Goal: Information Seeking & Learning: Learn about a topic

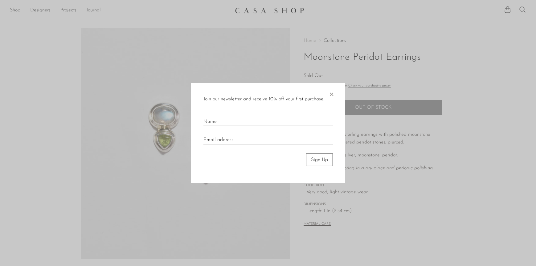
click at [331, 93] on span "×" at bounding box center [331, 93] width 6 height 20
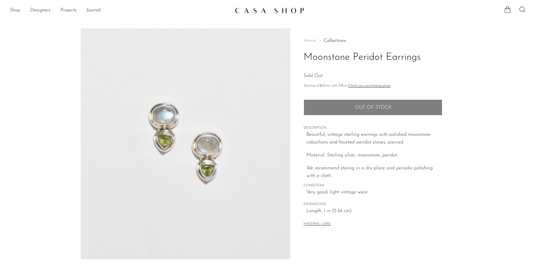
click at [14, 9] on link "Shop" at bounding box center [15, 10] width 10 height 8
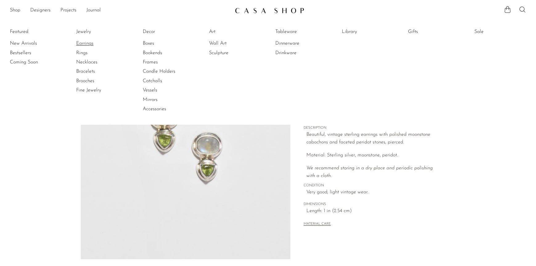
click at [87, 43] on link "Earrings" at bounding box center [99, 43] width 46 height 7
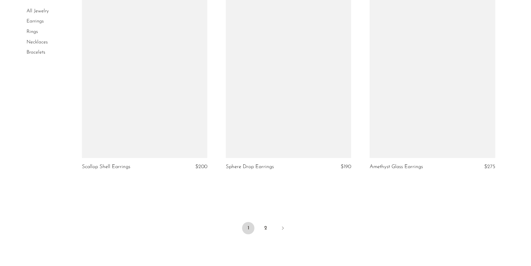
scroll to position [2311, 0]
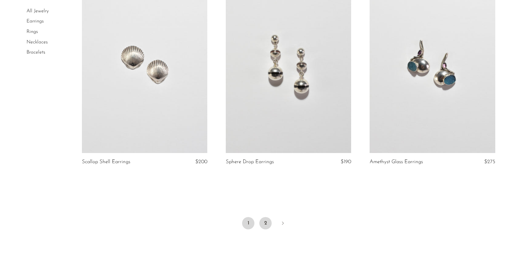
click at [268, 223] on link "2" at bounding box center [265, 223] width 12 height 12
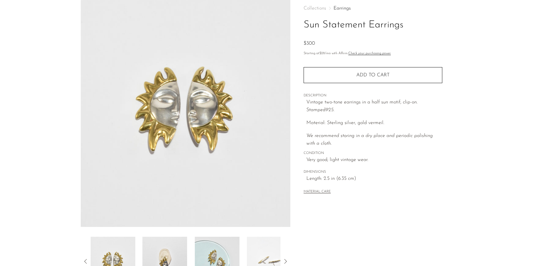
scroll to position [123, 0]
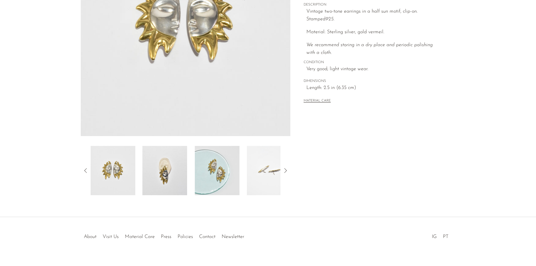
click at [168, 170] on img at bounding box center [164, 170] width 45 height 49
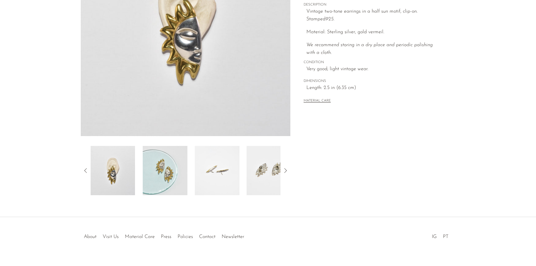
scroll to position [62, 0]
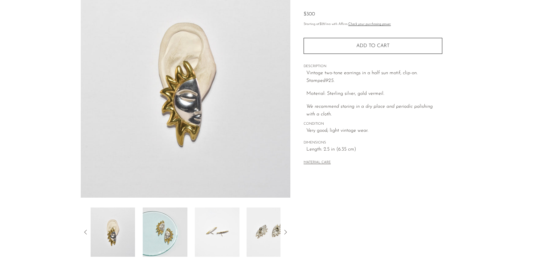
click at [273, 226] on img at bounding box center [269, 232] width 45 height 49
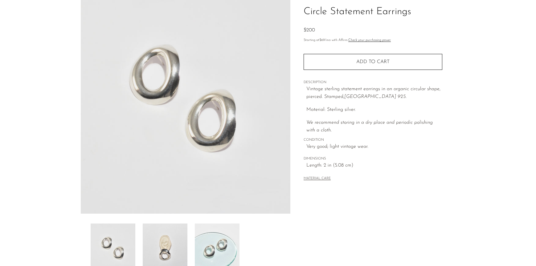
scroll to position [123, 0]
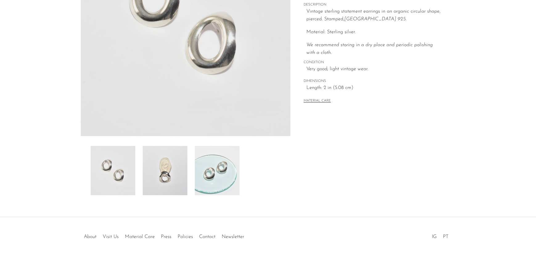
click at [175, 175] on img at bounding box center [165, 170] width 45 height 49
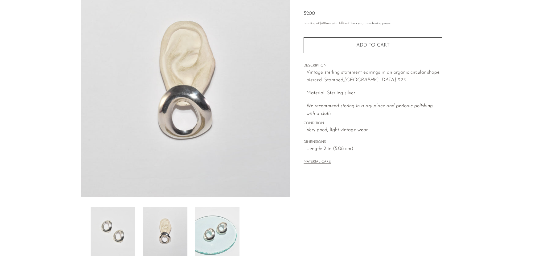
scroll to position [62, 0]
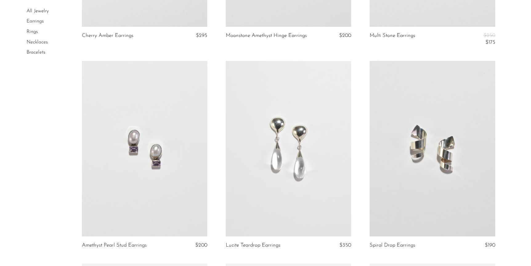
scroll to position [616, 0]
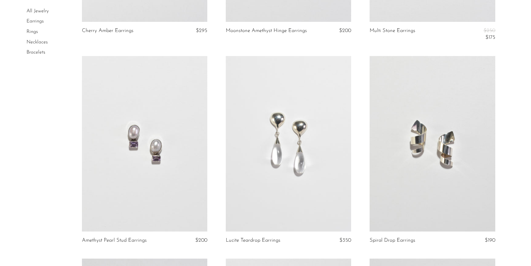
drag, startPoint x: 142, startPoint y: 171, endPoint x: 64, endPoint y: 137, distance: 85.7
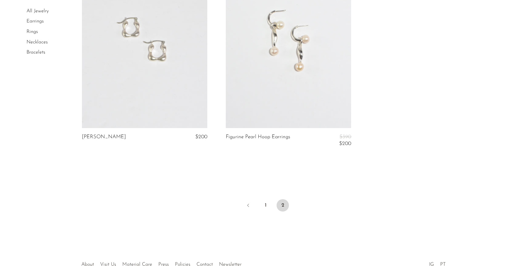
scroll to position [1972, 0]
click at [35, 33] on link "Rings" at bounding box center [32, 31] width 11 height 5
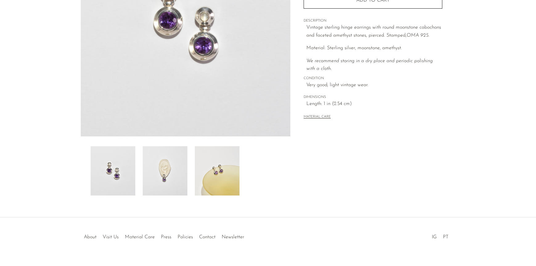
scroll to position [123, 0]
click at [172, 174] on img at bounding box center [165, 170] width 45 height 49
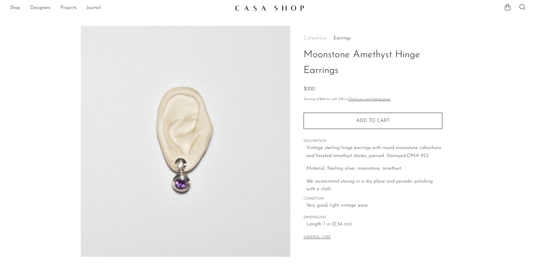
scroll to position [0, 0]
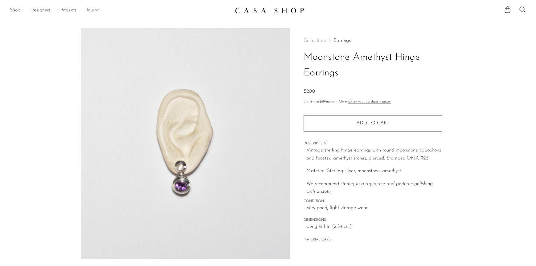
click at [43, 9] on link "Designers" at bounding box center [40, 10] width 20 height 8
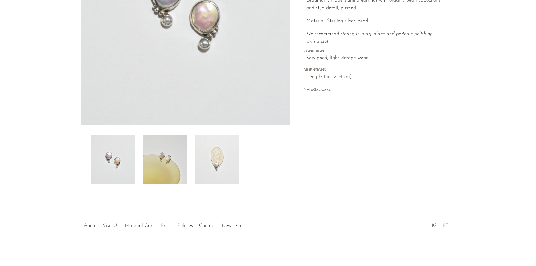
scroll to position [135, 0]
click at [213, 169] on img at bounding box center [217, 158] width 45 height 49
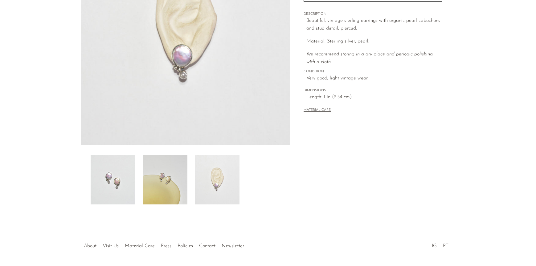
scroll to position [123, 0]
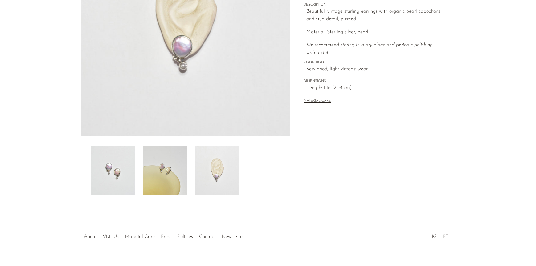
click at [170, 169] on img at bounding box center [165, 170] width 45 height 49
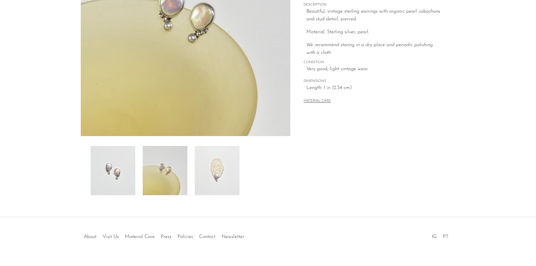
click at [126, 173] on img at bounding box center [113, 170] width 45 height 49
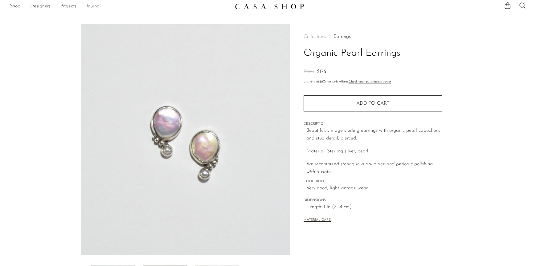
scroll to position [0, 0]
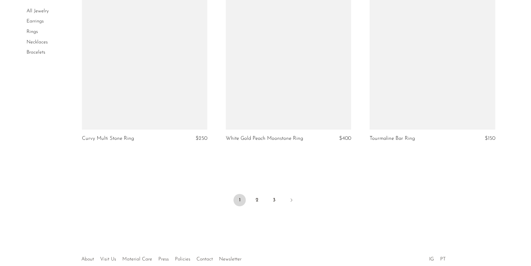
scroll to position [2342, 0]
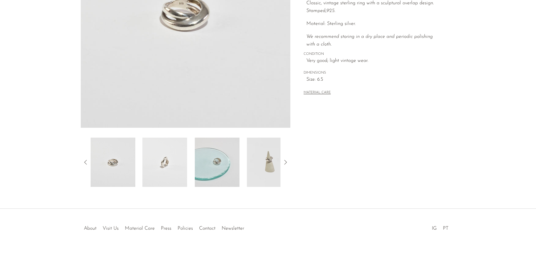
scroll to position [135, 0]
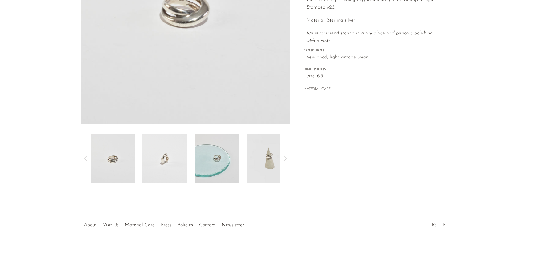
click at [271, 161] on img at bounding box center [269, 158] width 45 height 49
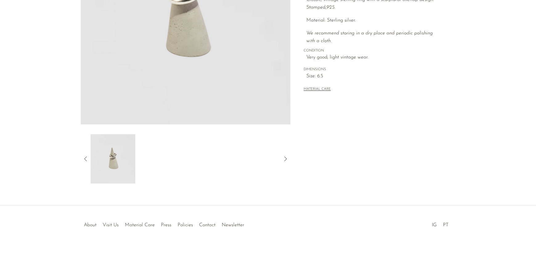
click at [85, 159] on icon at bounding box center [85, 159] width 2 height 5
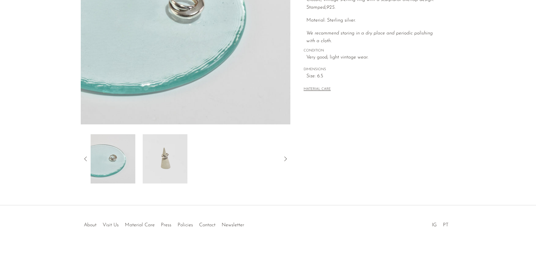
click at [86, 157] on icon at bounding box center [85, 158] width 7 height 7
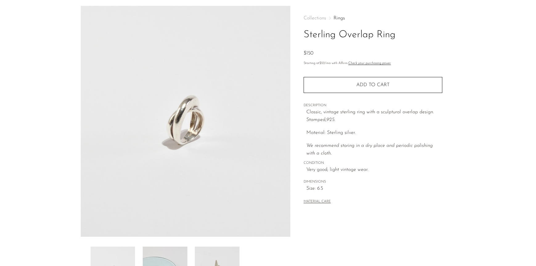
scroll to position [0, 0]
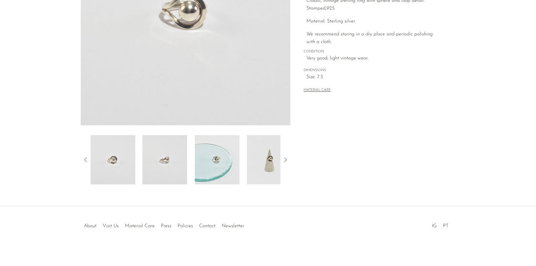
scroll to position [135, 0]
click at [267, 155] on img at bounding box center [269, 158] width 45 height 49
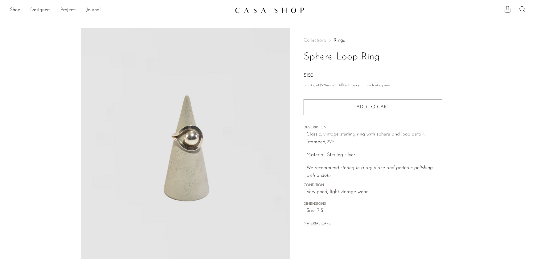
scroll to position [0, 0]
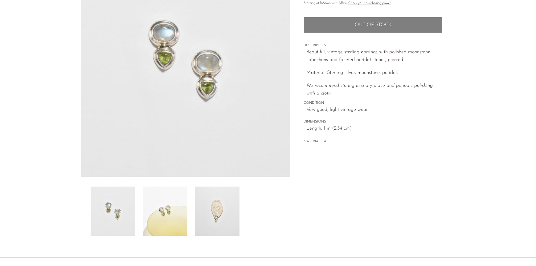
scroll to position [92, 0]
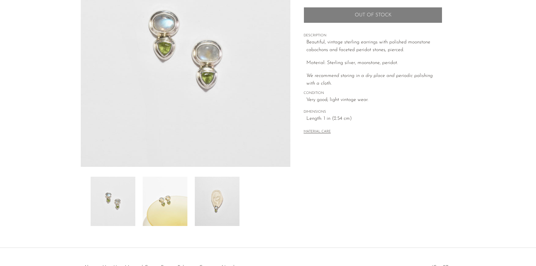
click at [211, 206] on img at bounding box center [217, 201] width 45 height 49
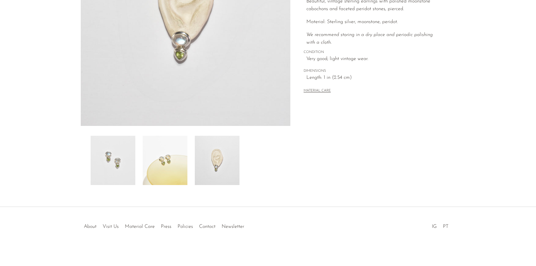
scroll to position [135, 0]
click at [114, 225] on link "Visit Us" at bounding box center [111, 225] width 16 height 5
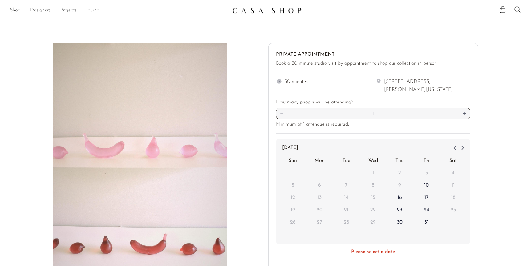
click at [46, 11] on link "Designers" at bounding box center [40, 10] width 20 height 8
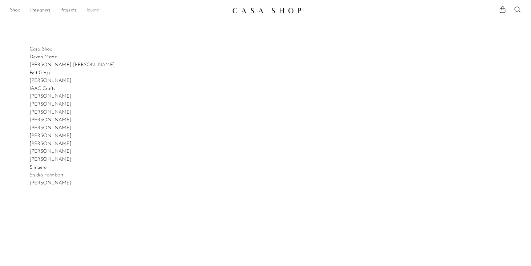
click at [12, 11] on link "Shop" at bounding box center [15, 10] width 10 height 8
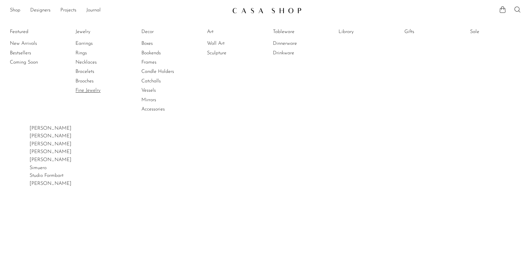
click at [88, 90] on link "Fine Jewelry" at bounding box center [99, 90] width 46 height 7
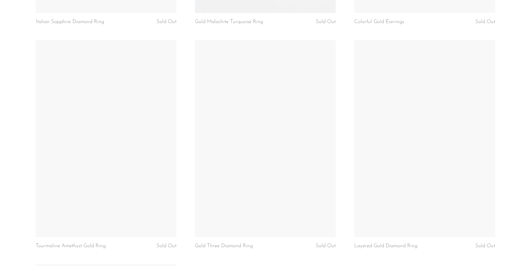
scroll to position [1356, 0]
